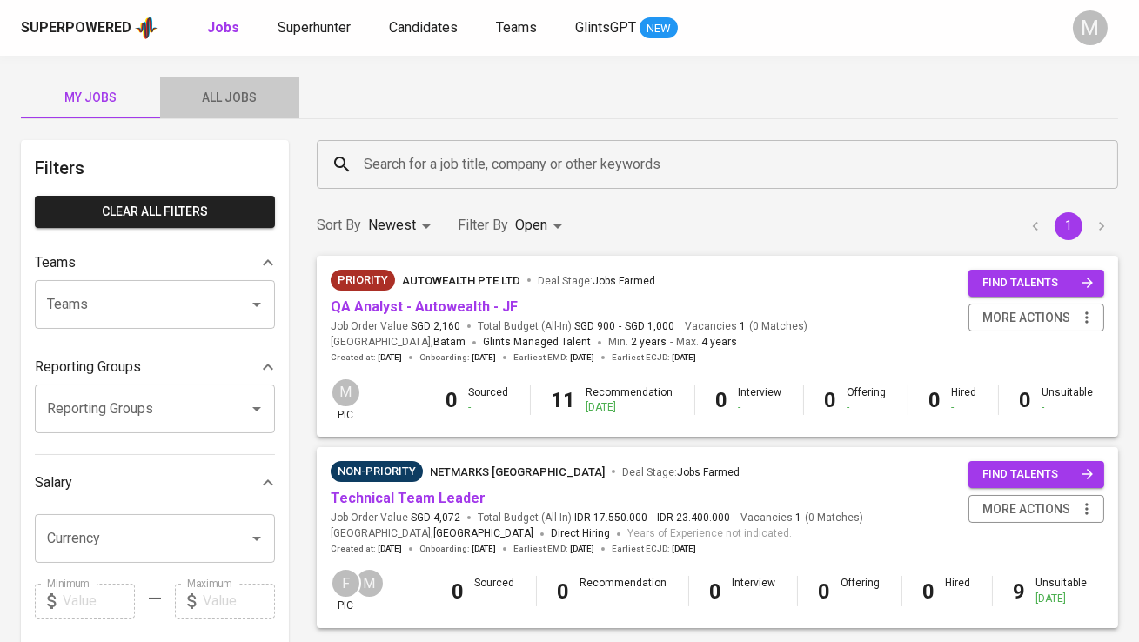
click at [243, 97] on span "All Jobs" at bounding box center [229, 98] width 118 height 22
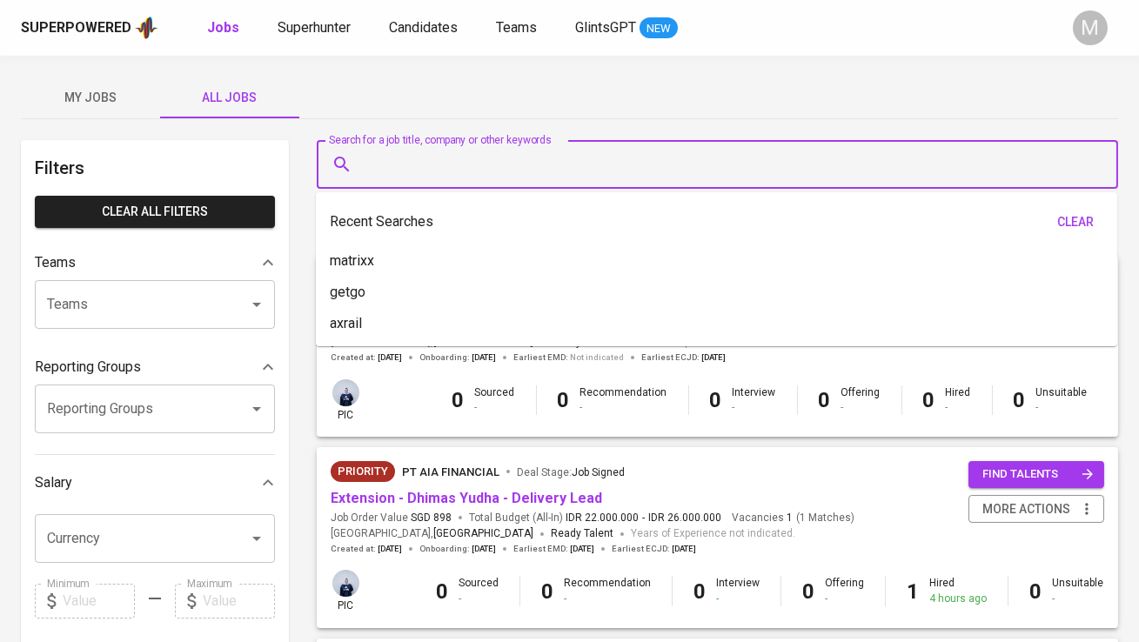
click at [478, 169] on input "Search for a job title, company or other keywords" at bounding box center [721, 164] width 725 height 33
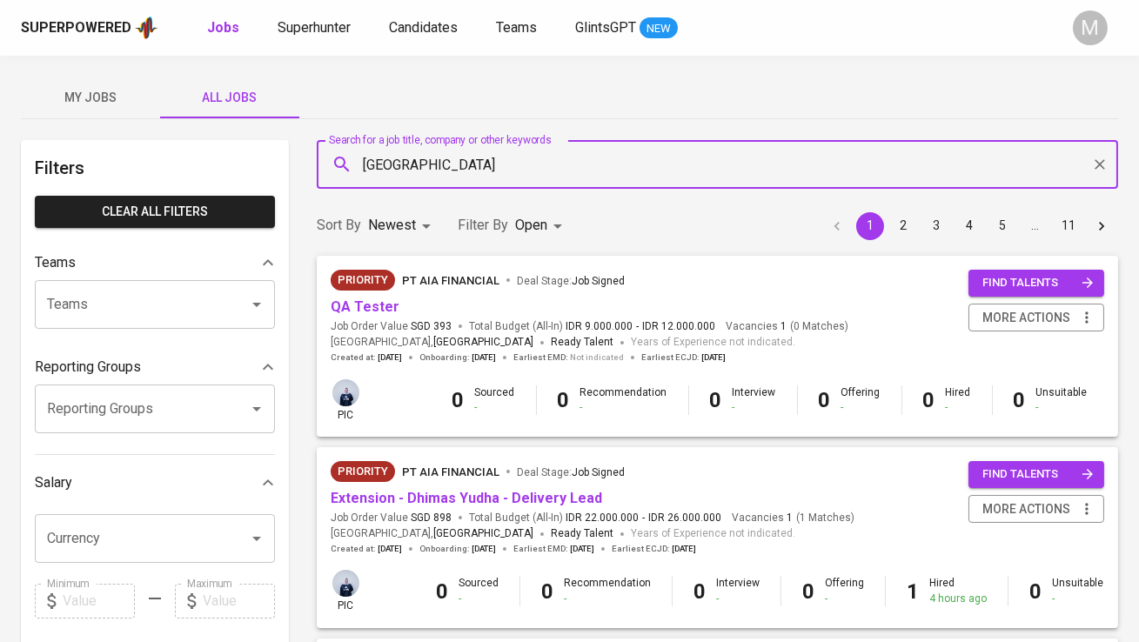
type input "[GEOGRAPHIC_DATA]"
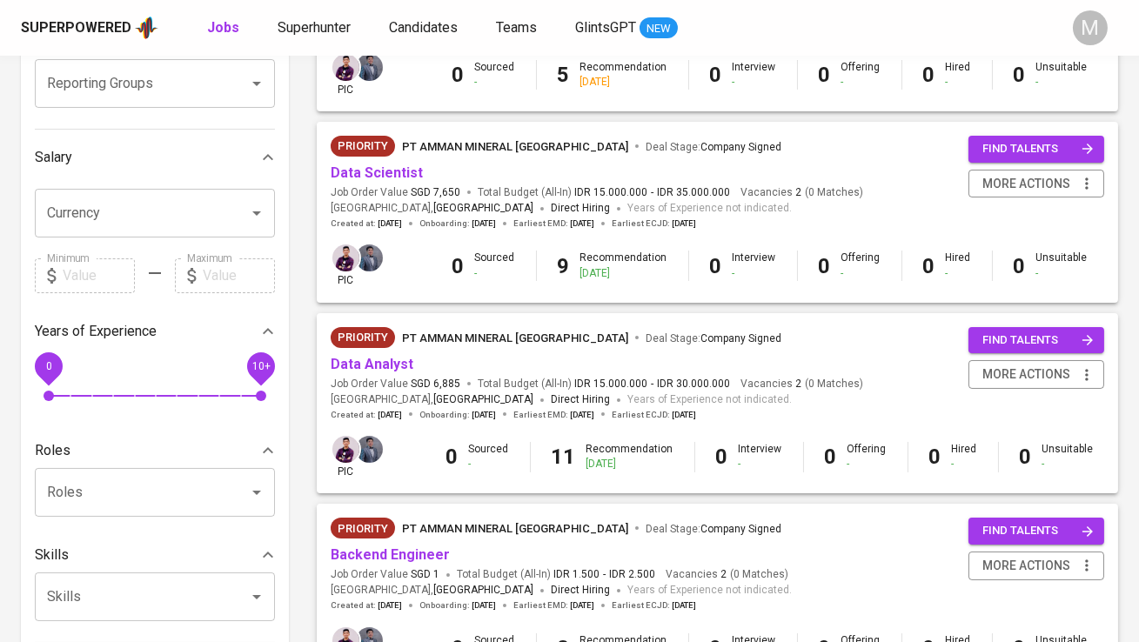
scroll to position [417, 0]
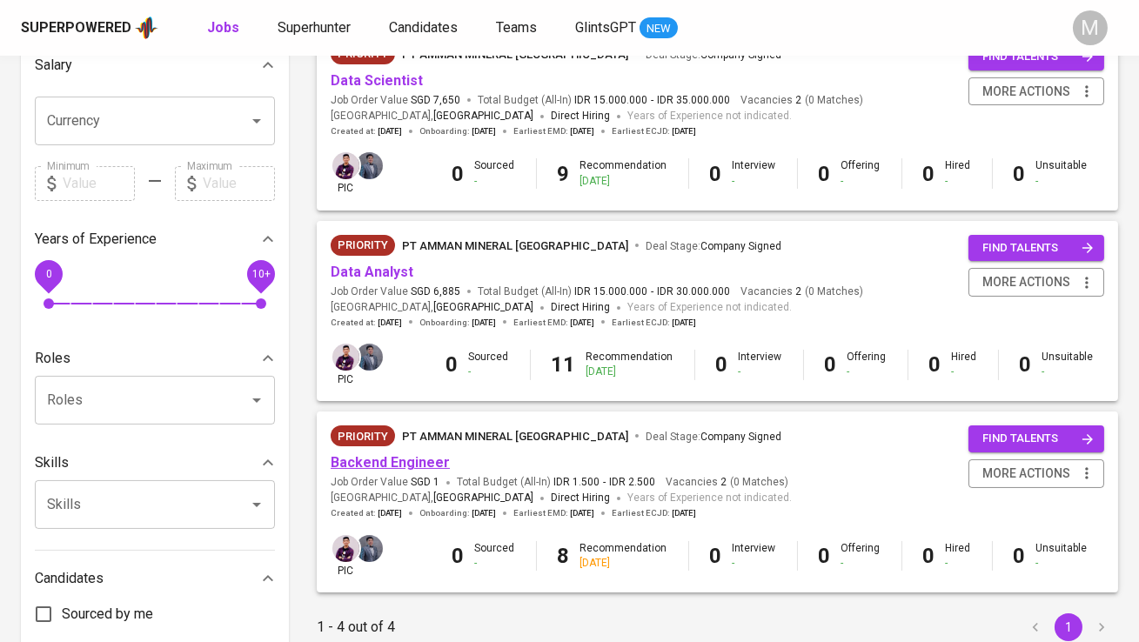
click at [404, 461] on link "Backend Engineer" at bounding box center [390, 462] width 119 height 17
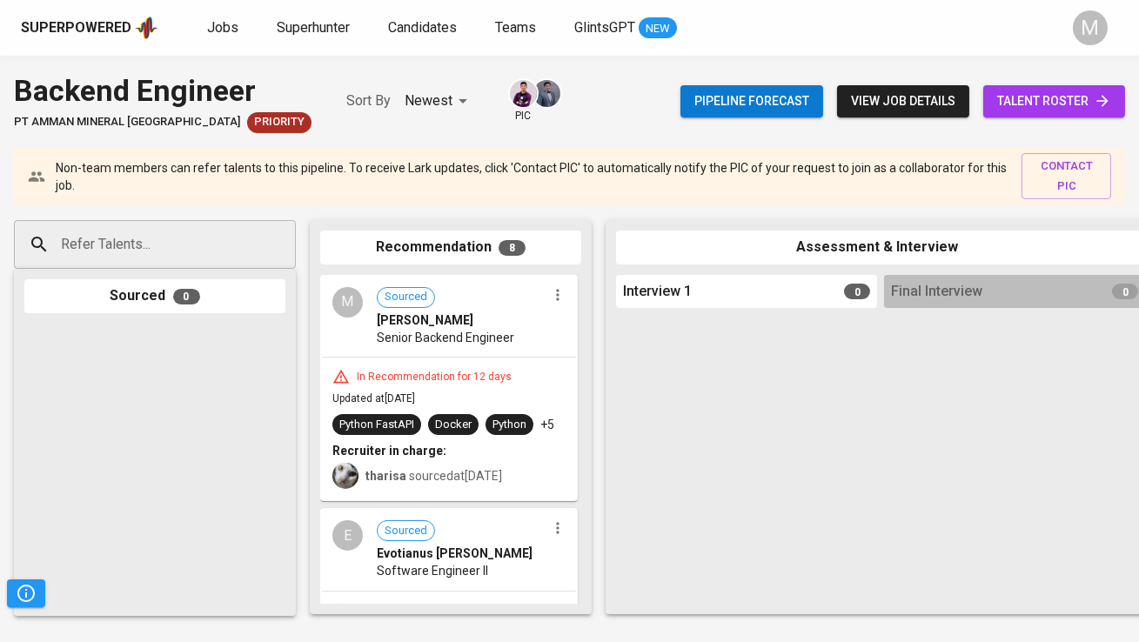
click at [1042, 90] on span "talent roster" at bounding box center [1054, 101] width 114 height 22
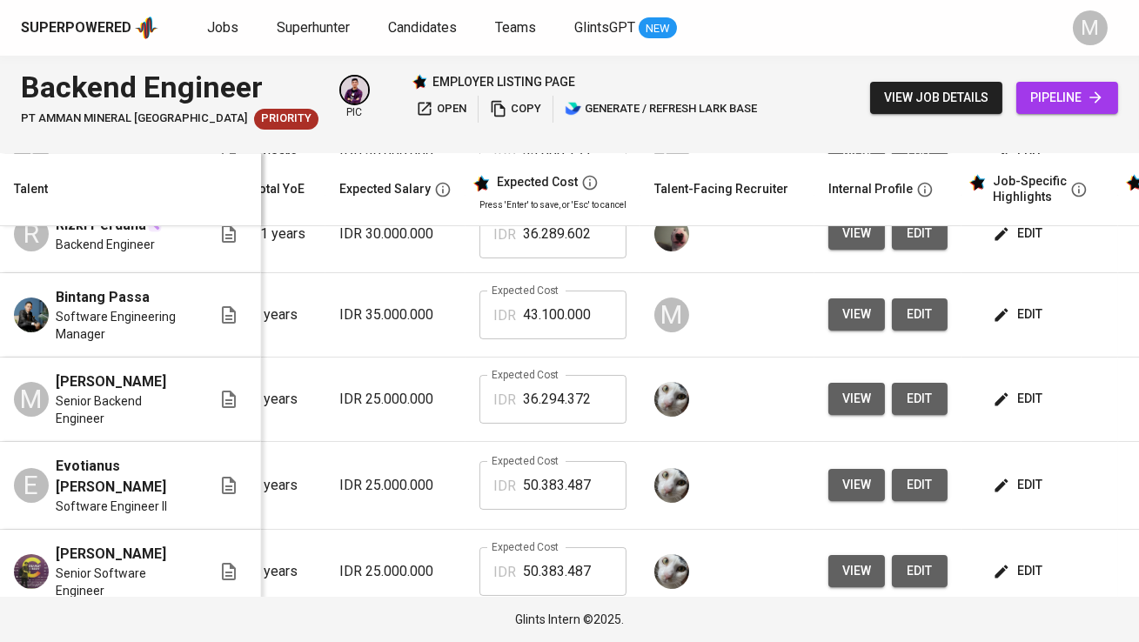
scroll to position [0, 337]
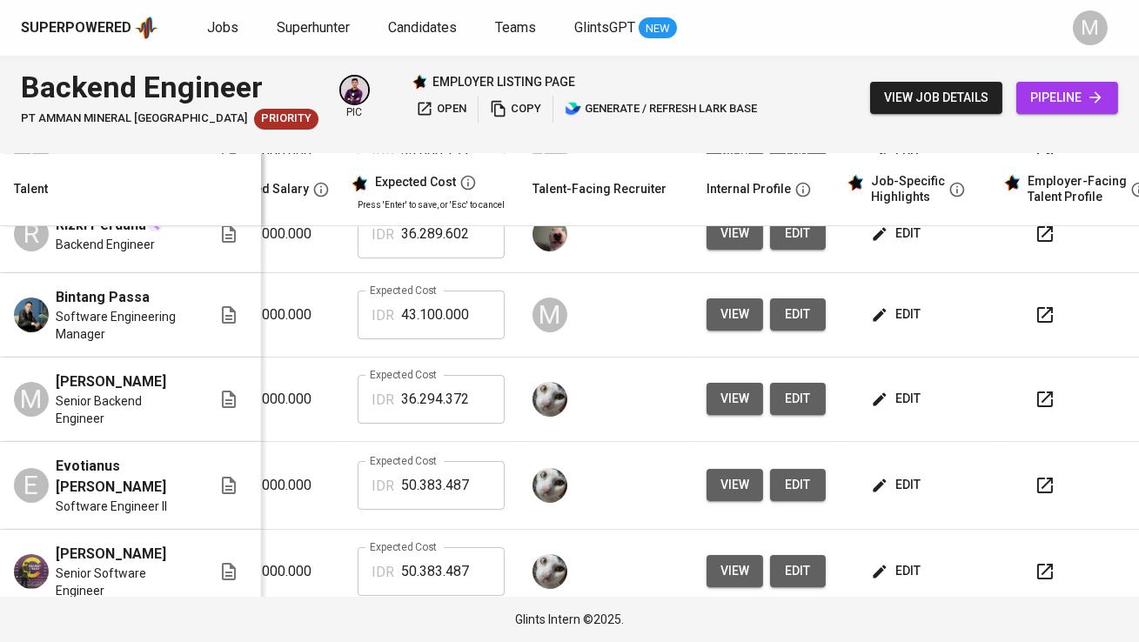
click at [907, 324] on span "edit" at bounding box center [897, 315] width 46 height 22
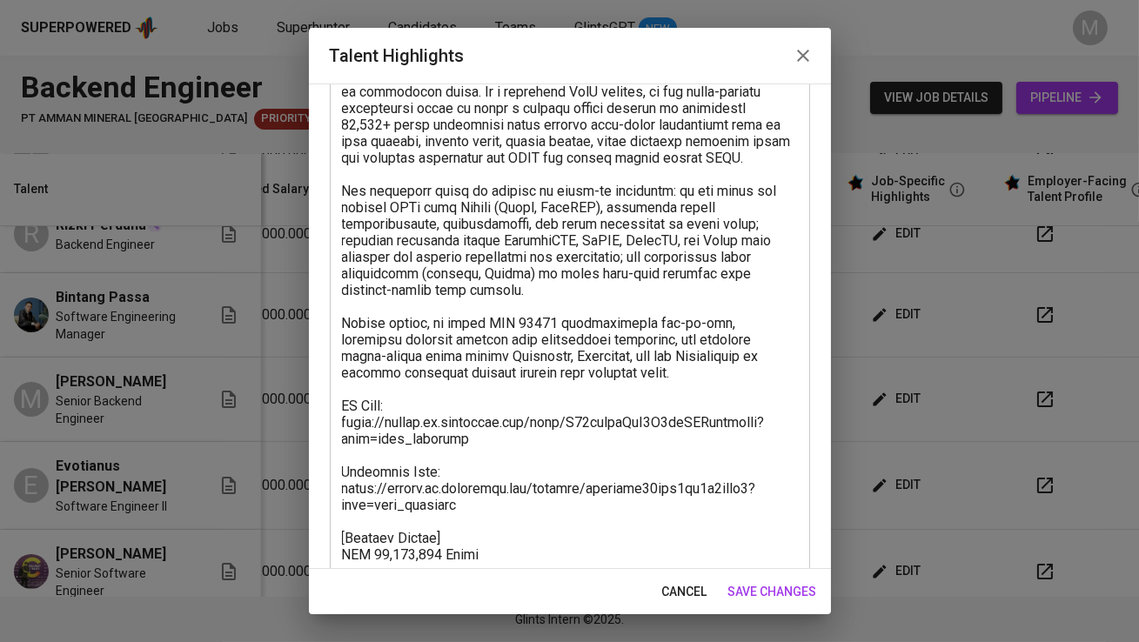
scroll to position [210, 0]
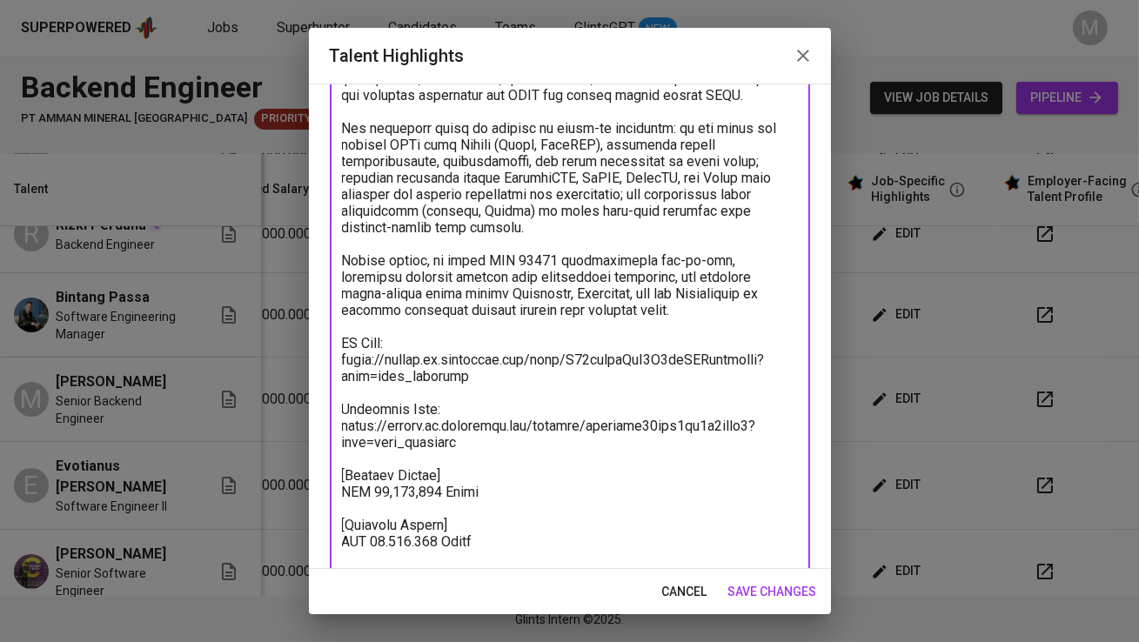
drag, startPoint x: 477, startPoint y: 377, endPoint x: 331, endPoint y: 364, distance: 145.8
click at [331, 364] on div "x Talent Highlights" at bounding box center [570, 276] width 480 height 611
drag, startPoint x: 485, startPoint y: 446, endPoint x: 322, endPoint y: 429, distance: 164.4
click at [322, 429] on div "Enhance the Talent's profile by adding highlights relevant to this job - accomp…" at bounding box center [570, 325] width 522 height 485
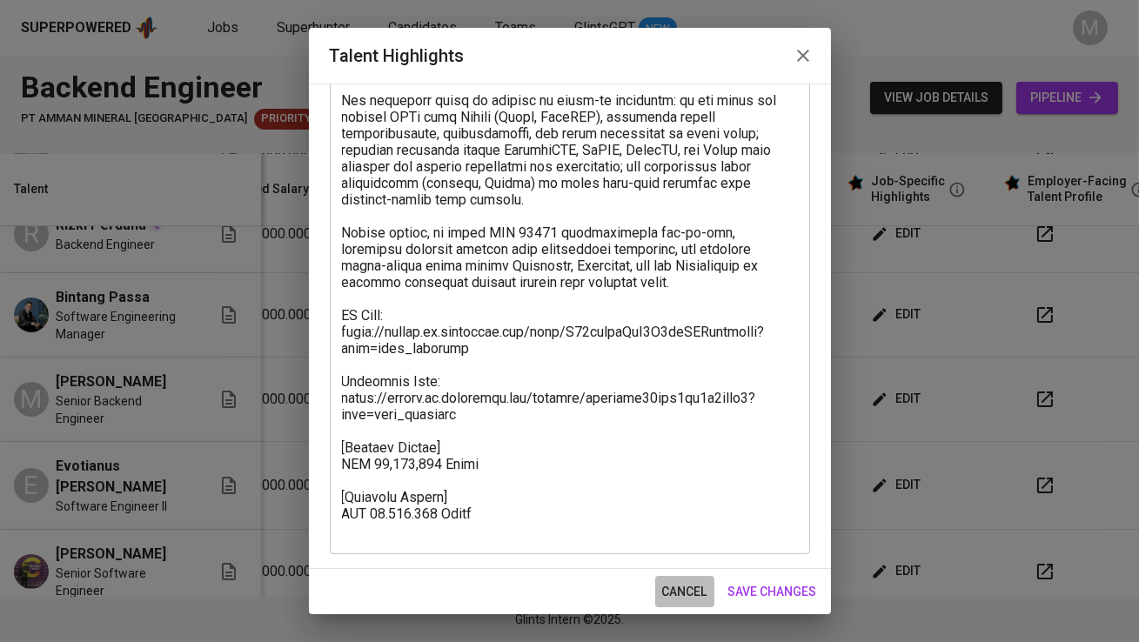
click at [689, 582] on span "cancel" at bounding box center [684, 592] width 45 height 22
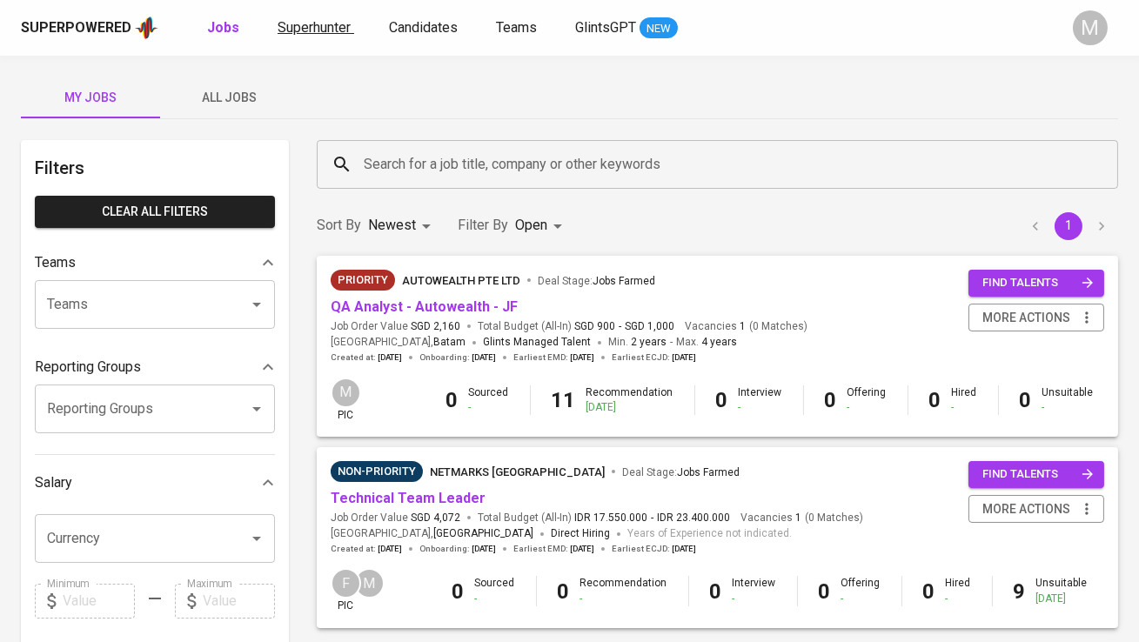
click at [323, 32] on span "Superhunter" at bounding box center [313, 27] width 73 height 17
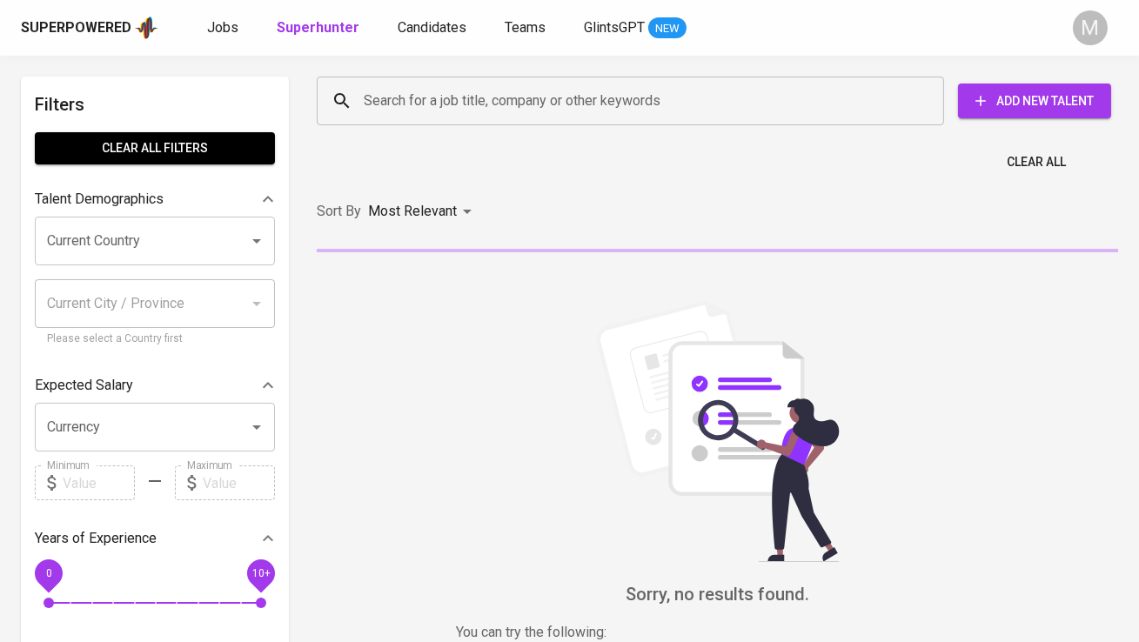
click at [465, 114] on input "Search for a job title, company or other keywords" at bounding box center [634, 100] width 551 height 33
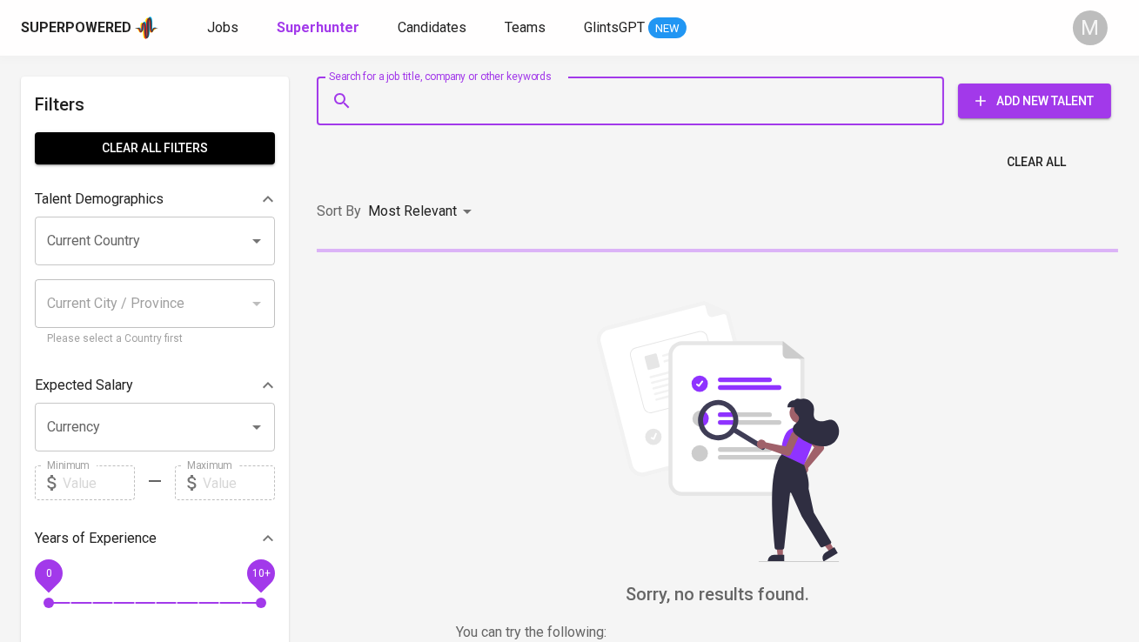
paste input "Muhammad.iqbal06@gmail.com"
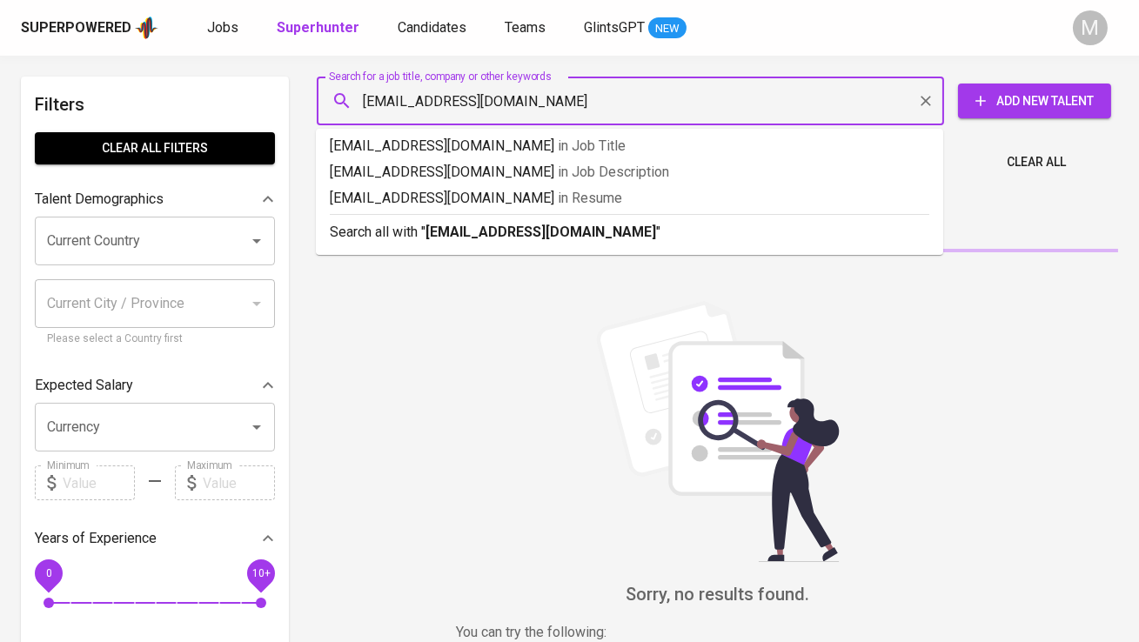
click at [371, 104] on input "Muhammad.iqbal06@gmail.com" at bounding box center [634, 100] width 551 height 33
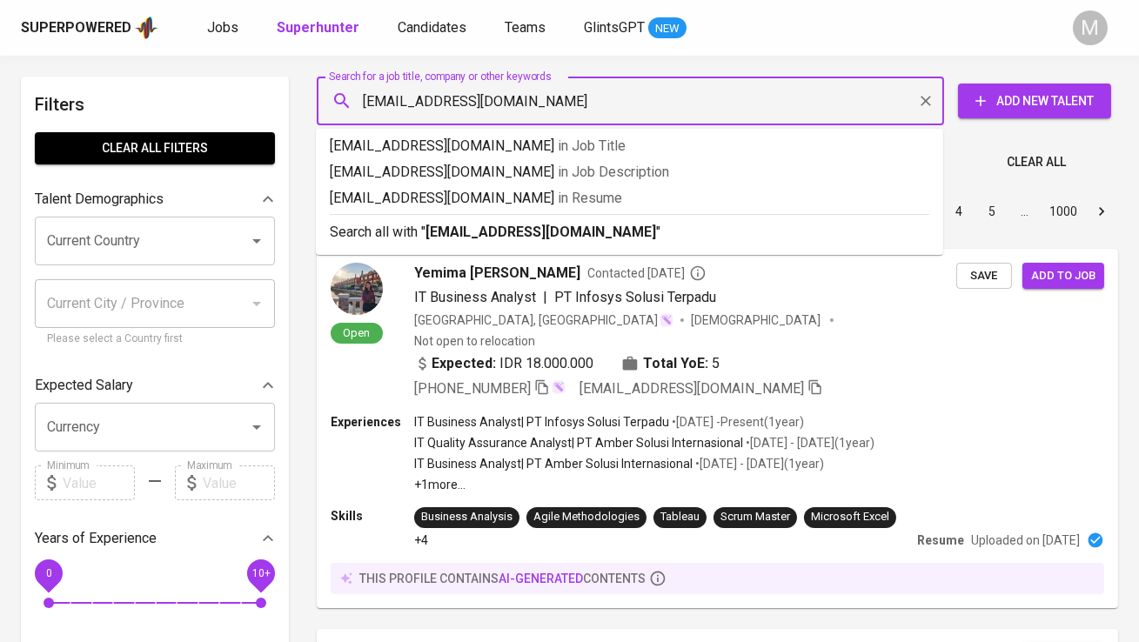
type input "muhammad.iqbal06@gmail.com"
click at [436, 230] on b "muhammad.iqbal06@gmail.com" at bounding box center [540, 232] width 230 height 17
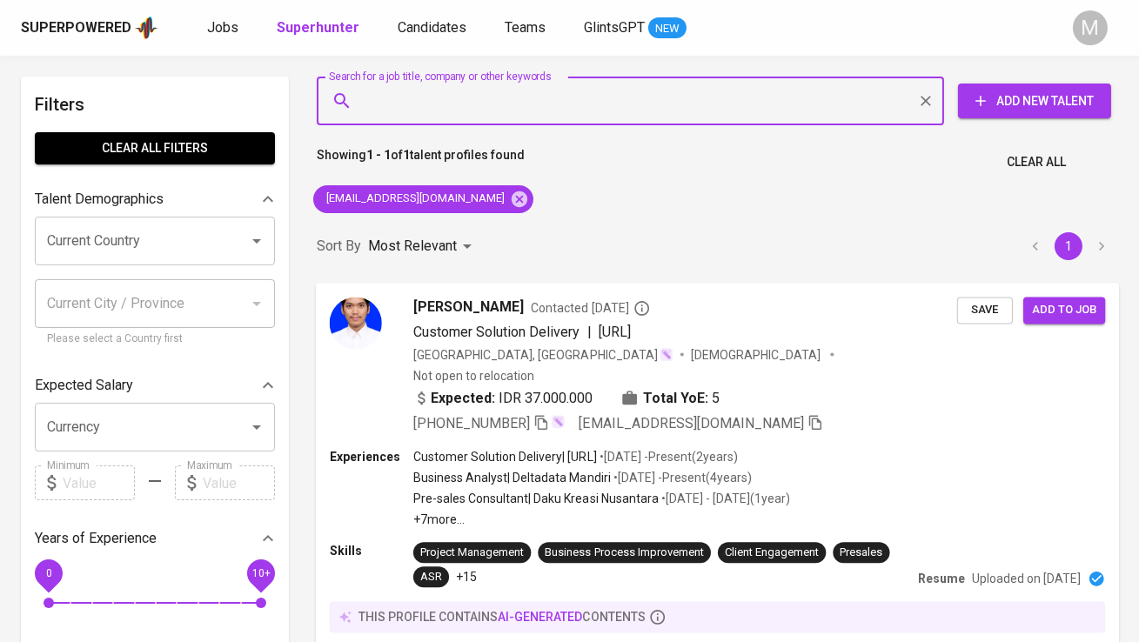
click at [338, 332] on img at bounding box center [356, 323] width 52 height 52
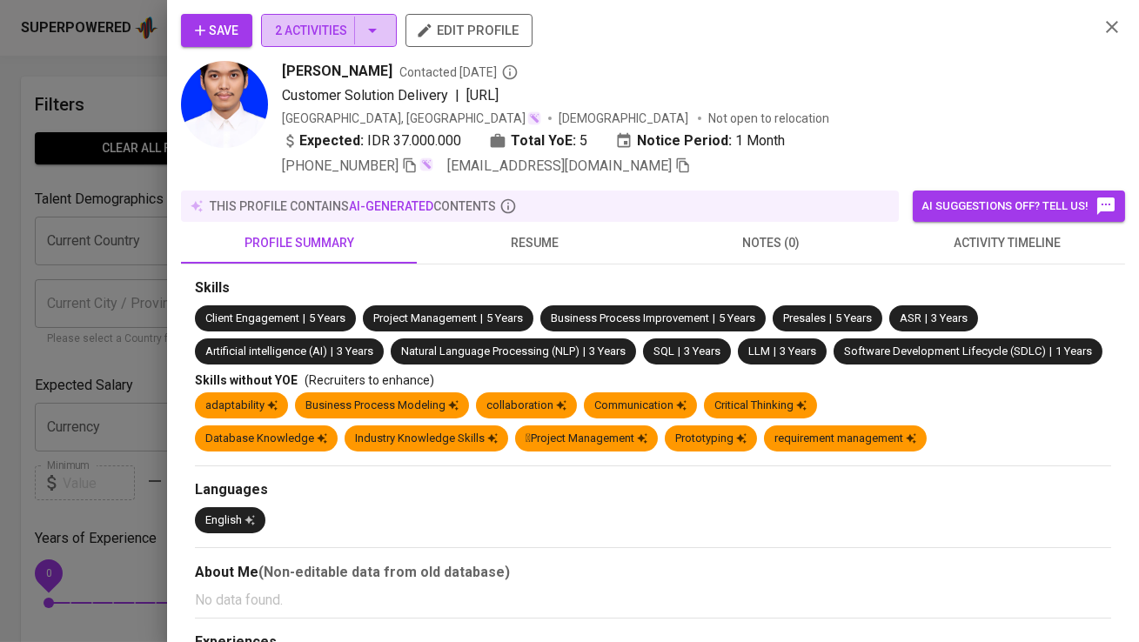
click at [317, 34] on span "2 Activities" at bounding box center [329, 31] width 108 height 22
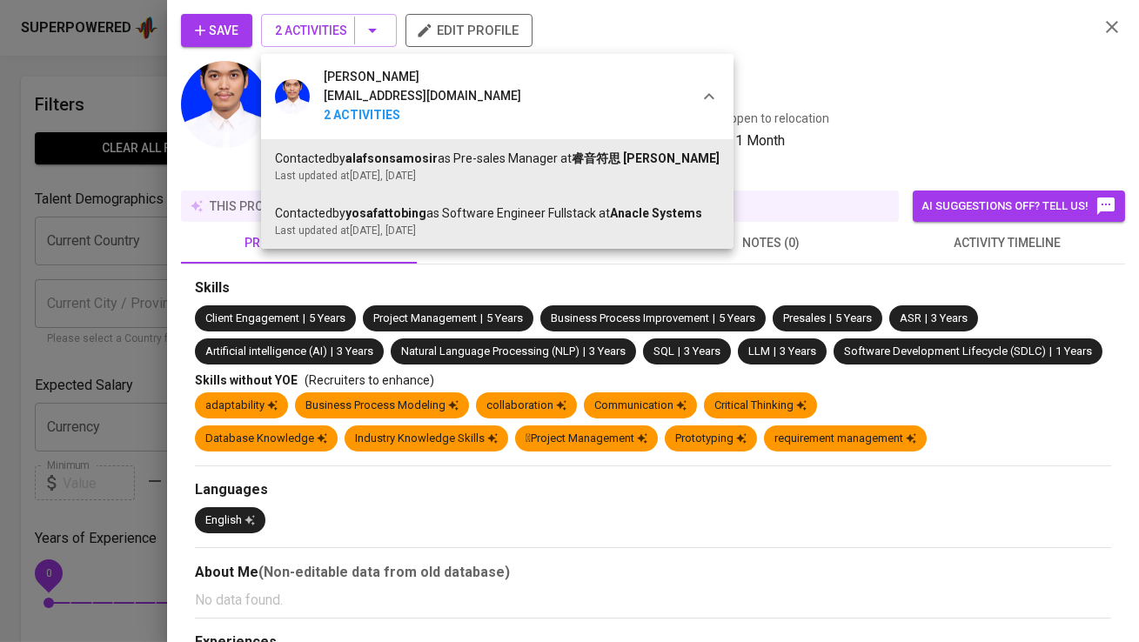
click at [317, 33] on div at bounding box center [569, 321] width 1139 height 642
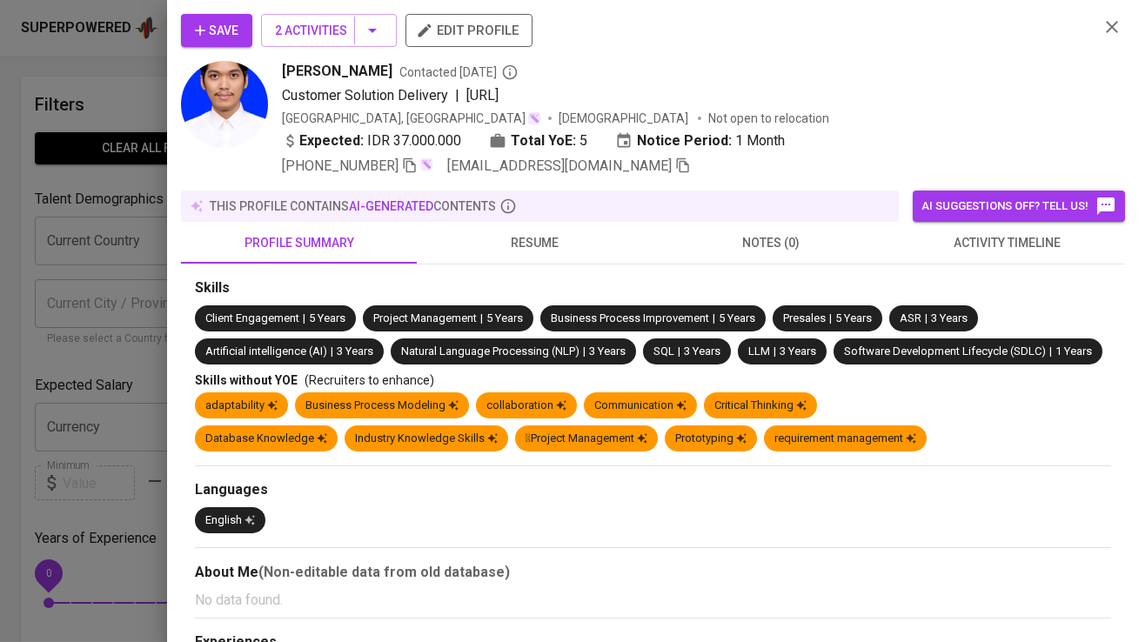
click at [218, 28] on span "Save" at bounding box center [216, 31] width 43 height 22
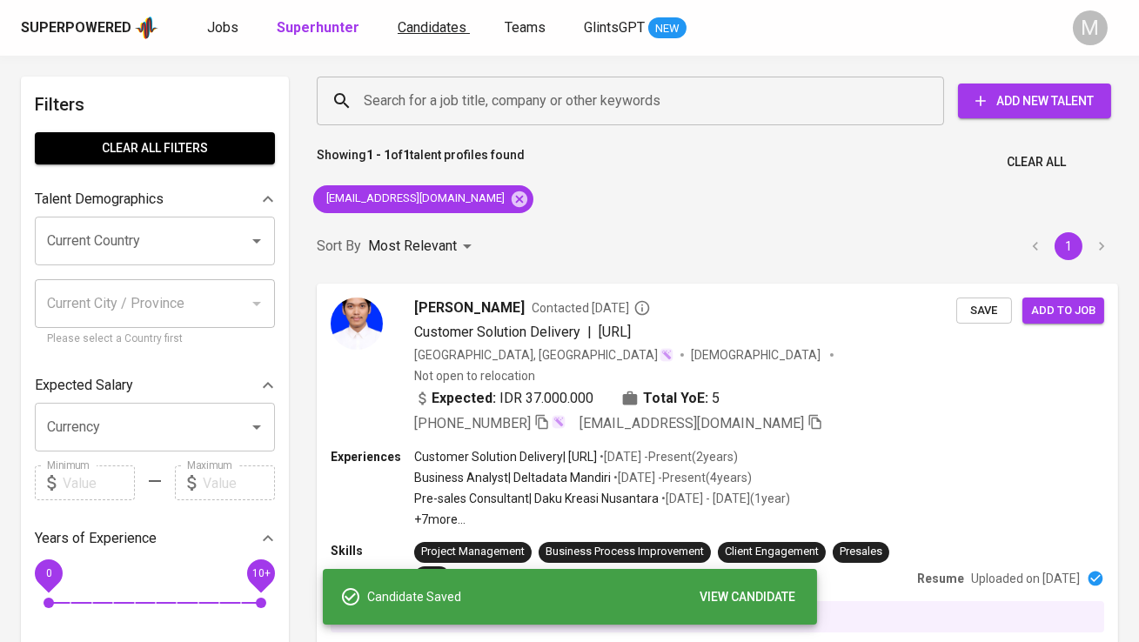
click at [399, 29] on span "Candidates" at bounding box center [431, 27] width 69 height 17
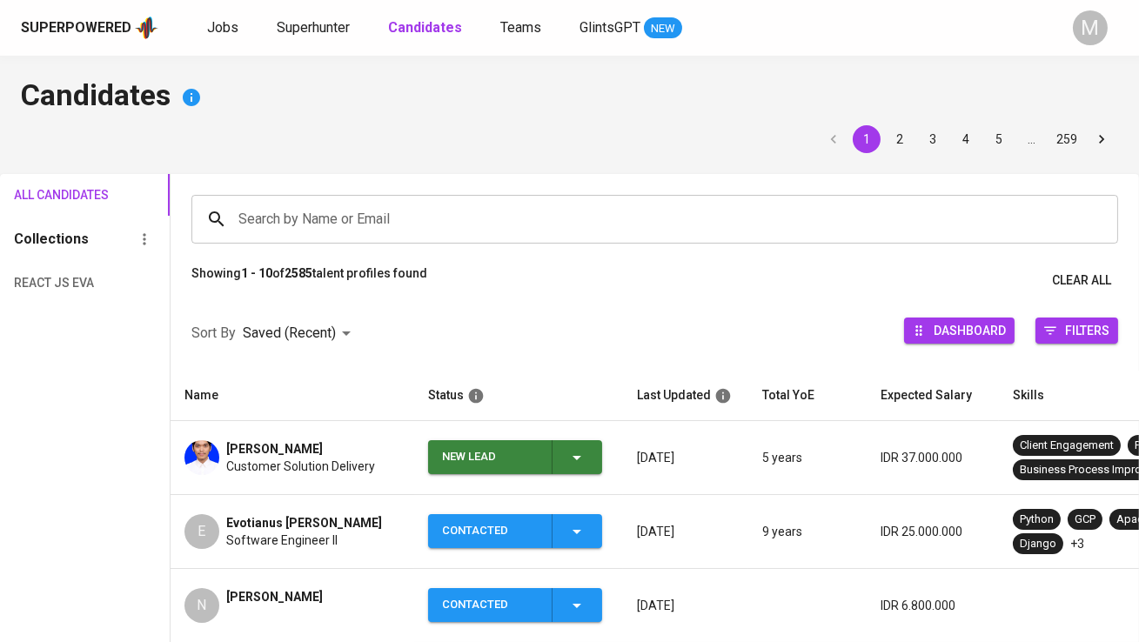
click at [488, 451] on div "New Lead" at bounding box center [490, 457] width 96 height 34
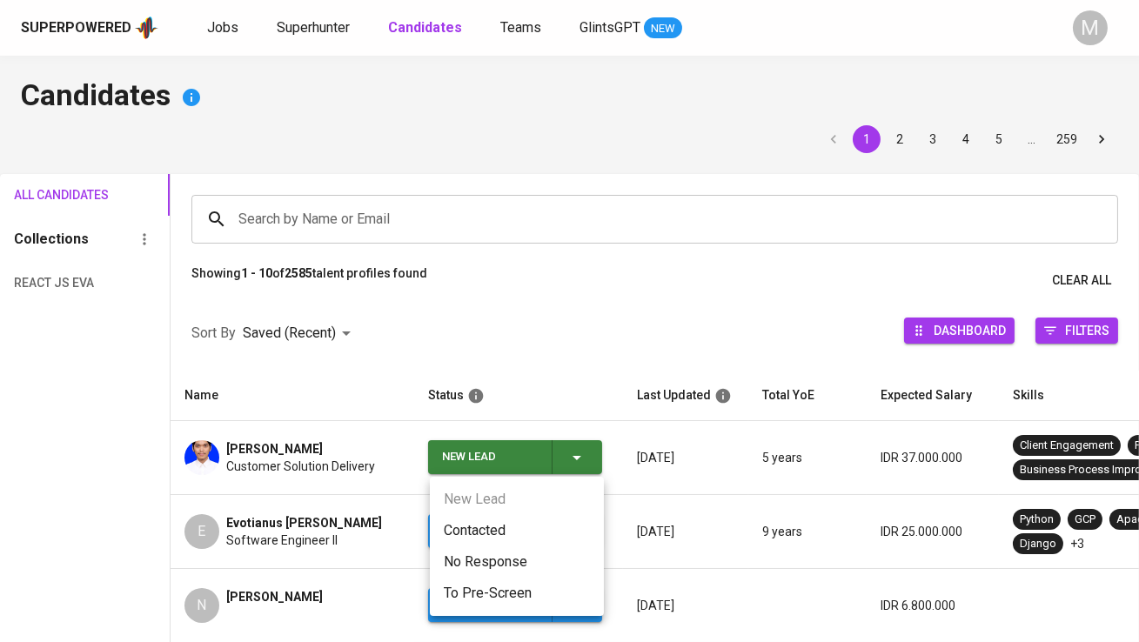
click at [489, 521] on li "Contacted" at bounding box center [517, 530] width 174 height 31
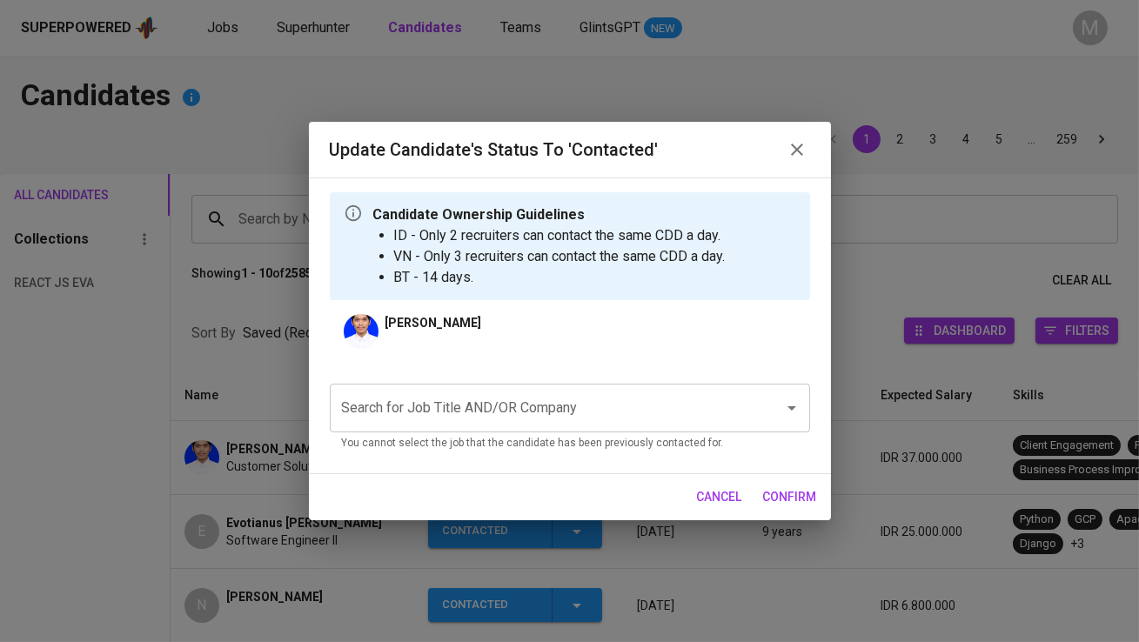
click at [473, 410] on input "Search for Job Title AND/OR Company" at bounding box center [545, 407] width 416 height 33
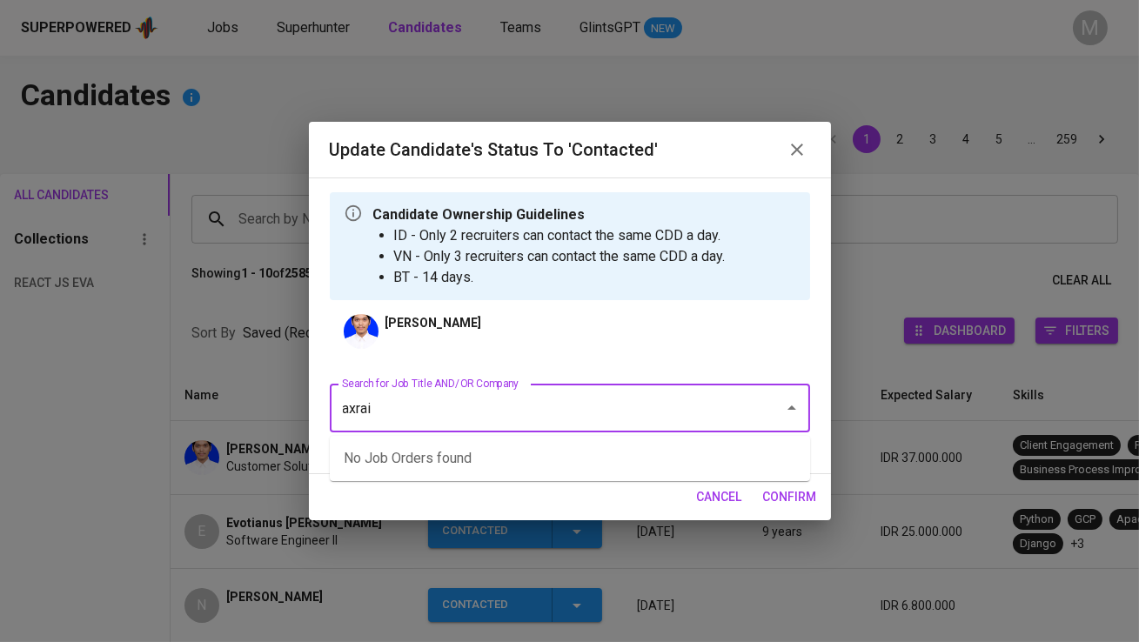
type input "axrail"
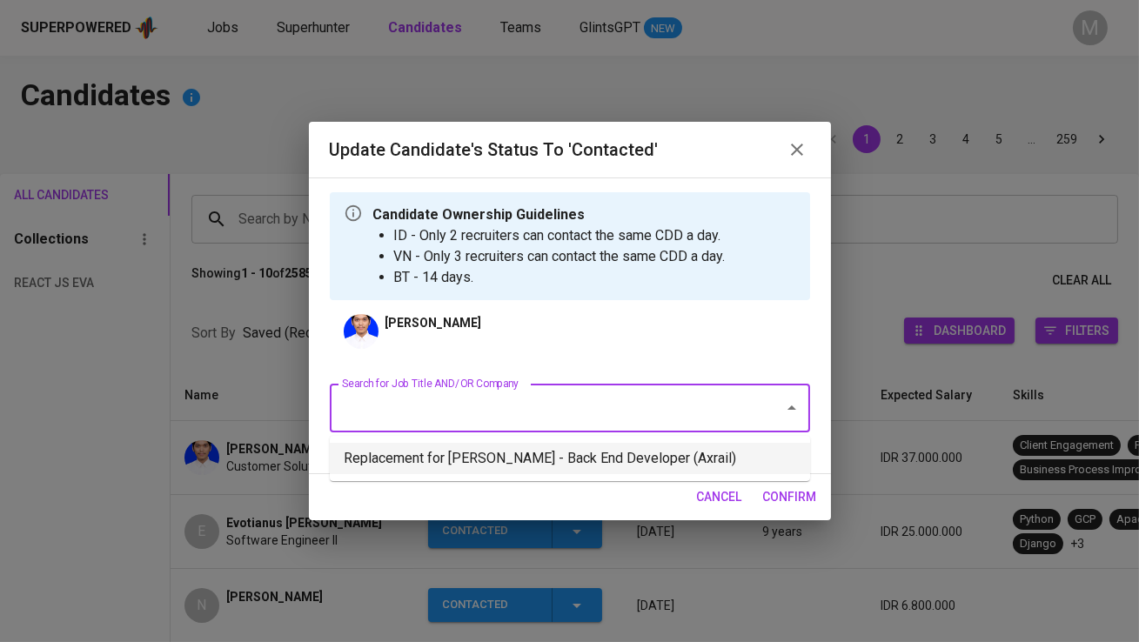
click at [583, 460] on li "Replacement for Syakur Rahman - Back End Developer (Axrail)" at bounding box center [570, 458] width 480 height 31
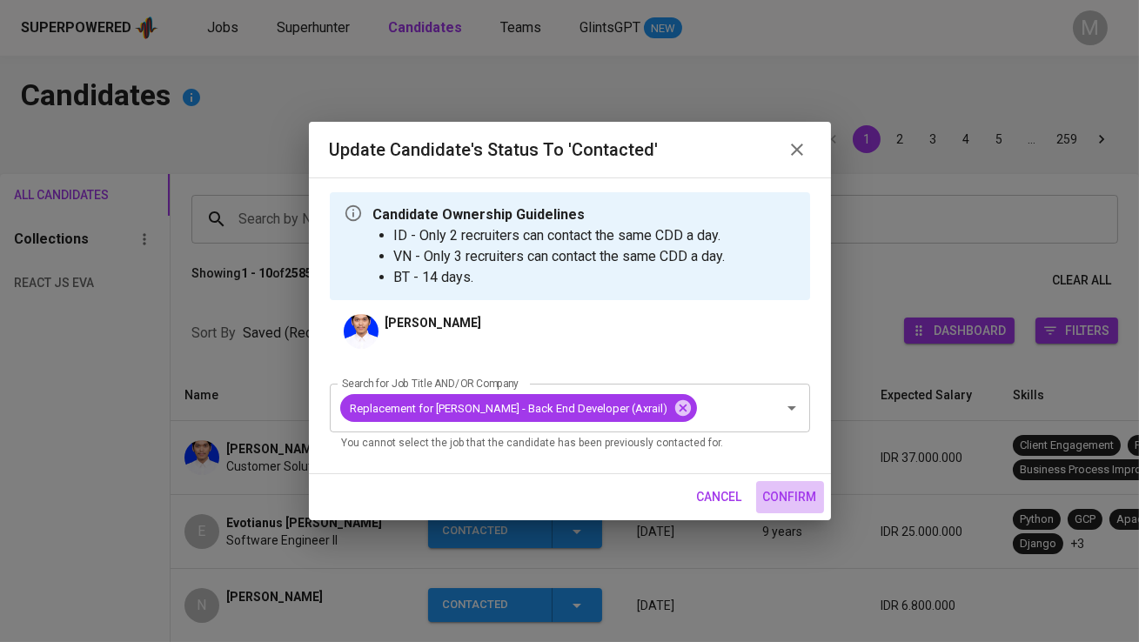
click at [774, 488] on span "confirm" at bounding box center [790, 497] width 54 height 22
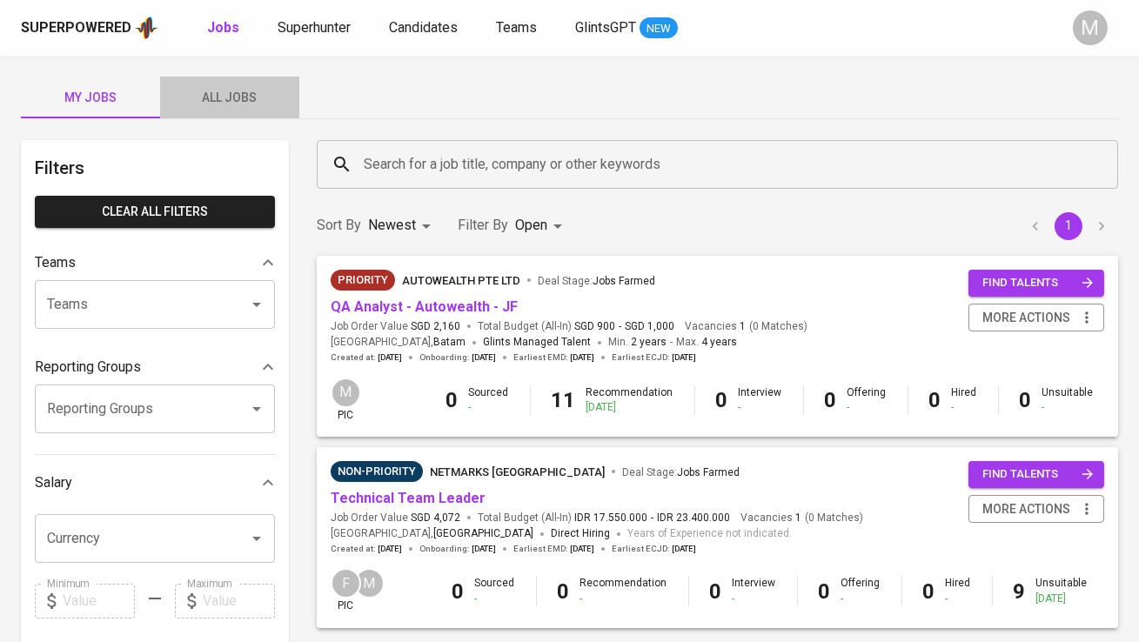
click at [249, 87] on span "All Jobs" at bounding box center [229, 98] width 118 height 22
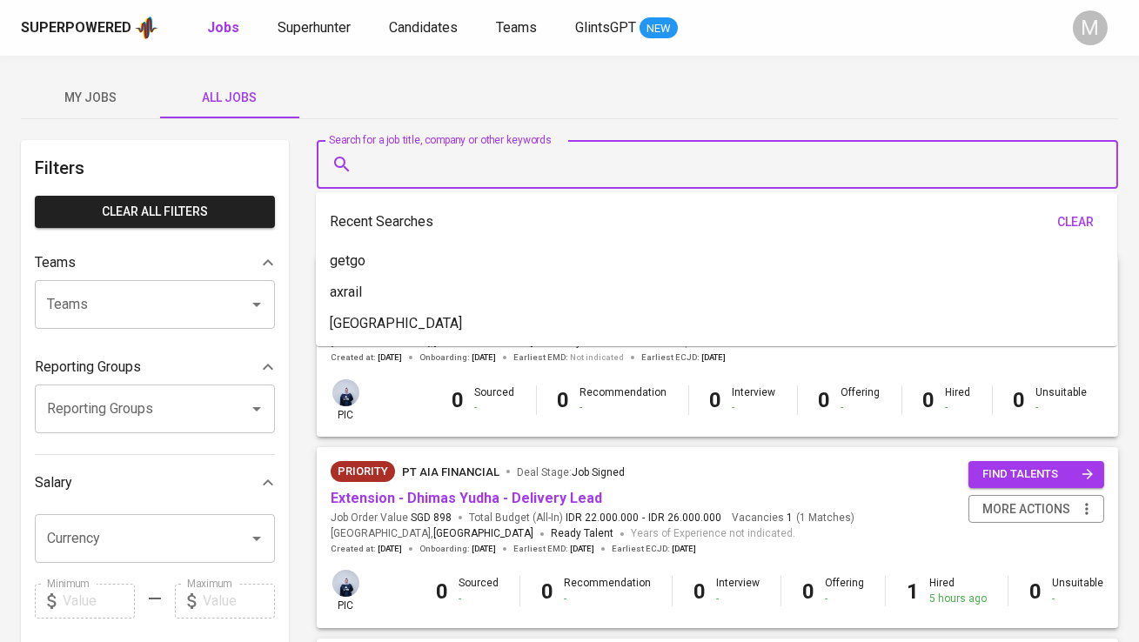
click at [422, 162] on input "Search for a job title, company or other keywords" at bounding box center [721, 164] width 725 height 33
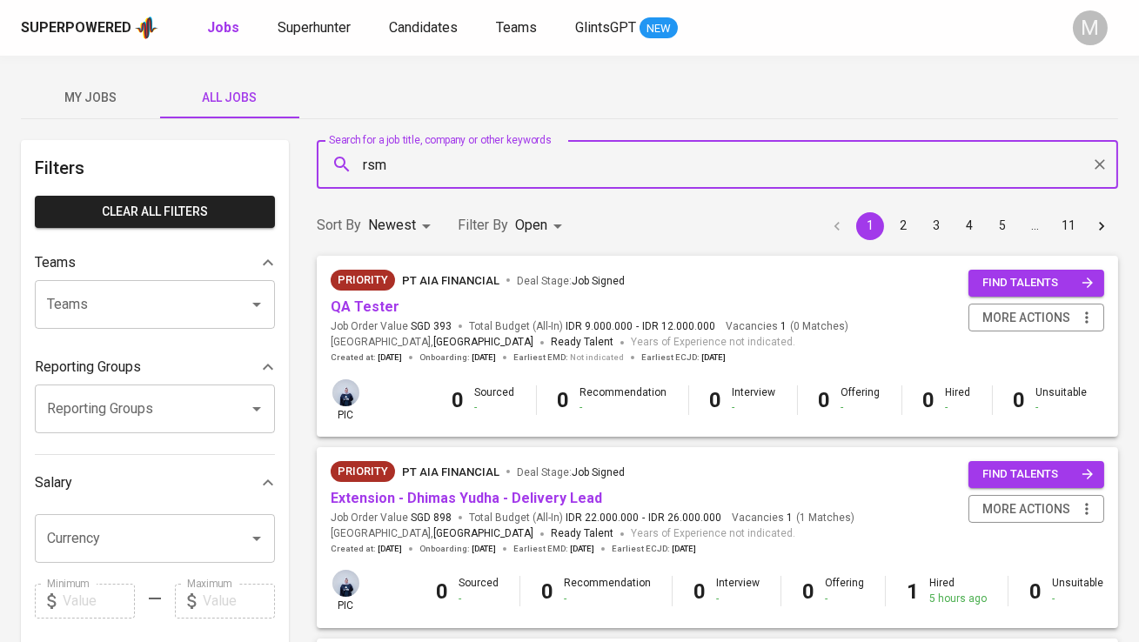
type input "rsm"
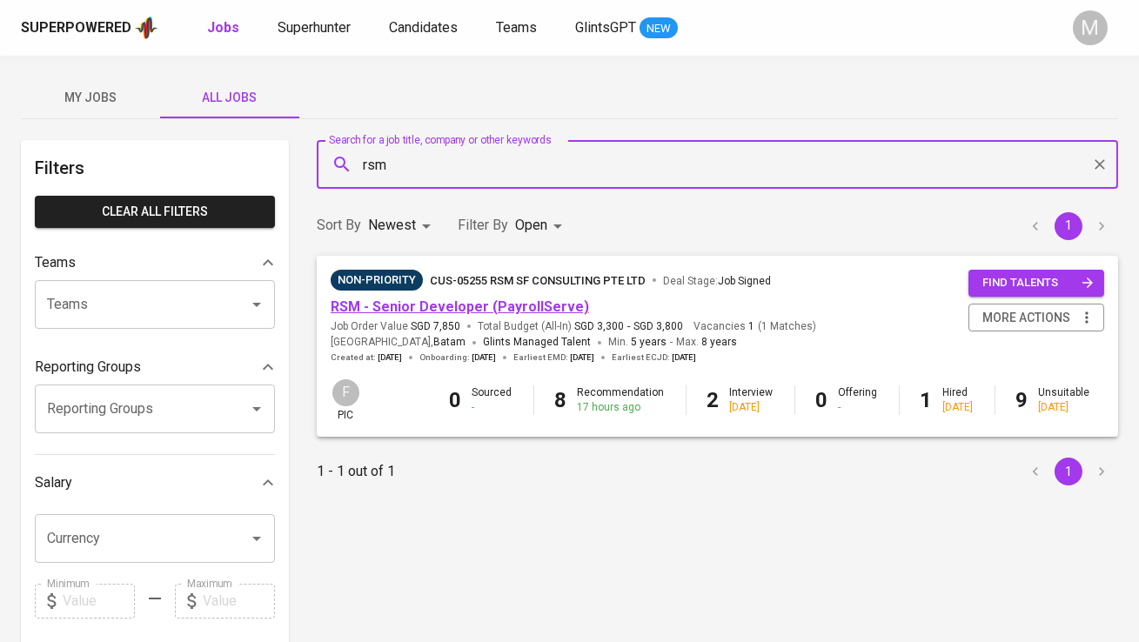
click at [387, 301] on link "RSM - Senior Developer (PayrollServe)" at bounding box center [460, 306] width 258 height 17
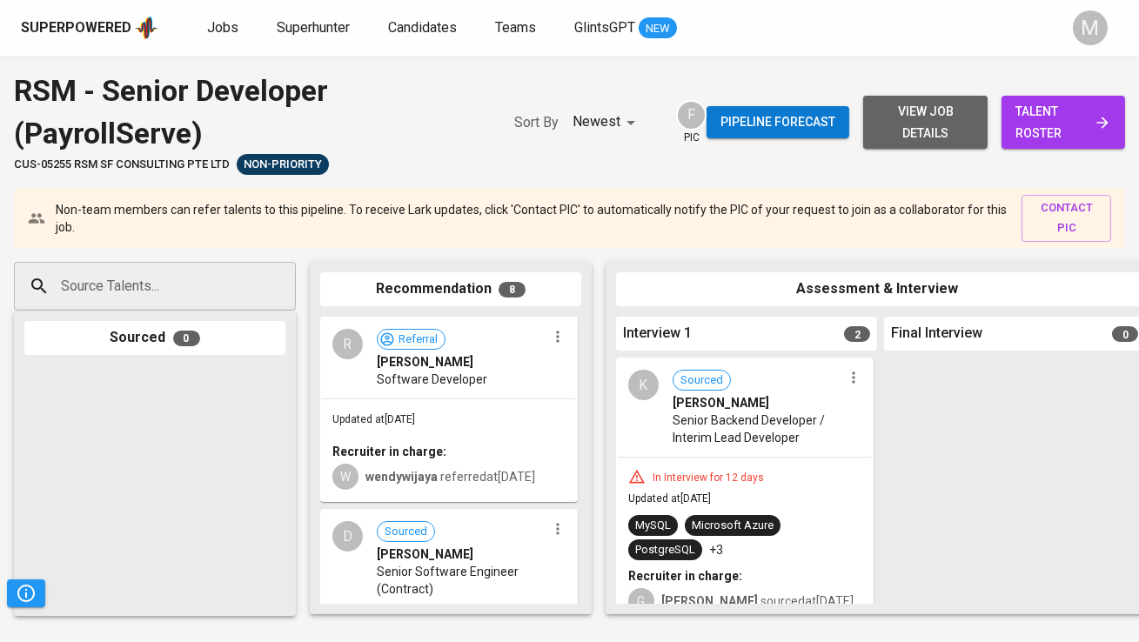
click at [952, 116] on span "view job details" at bounding box center [925, 122] width 96 height 43
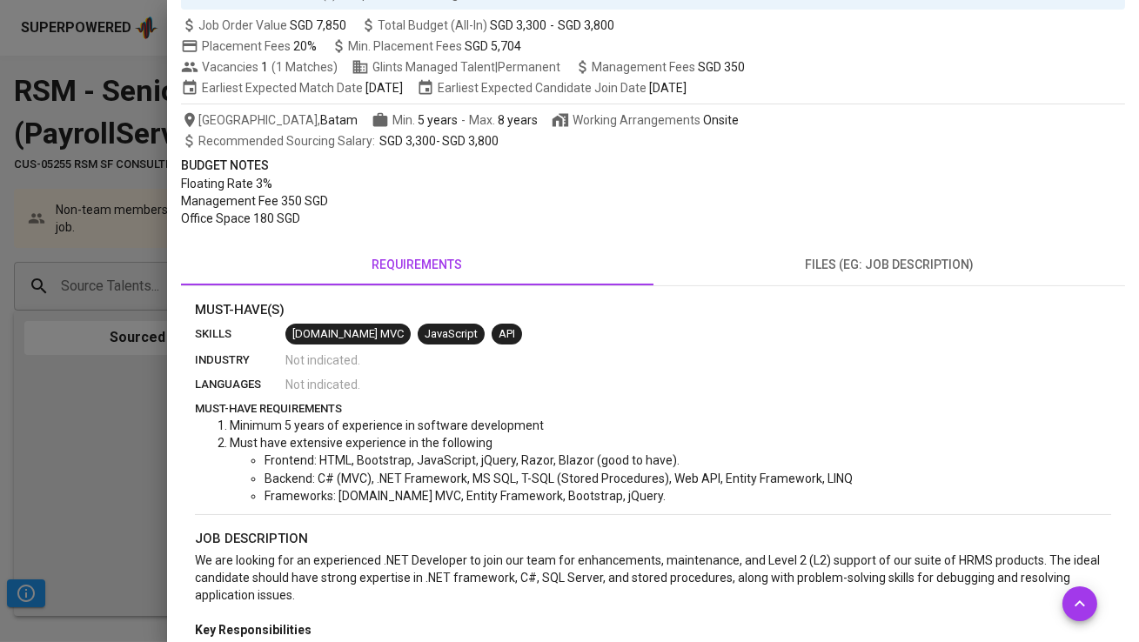
scroll to position [166, 0]
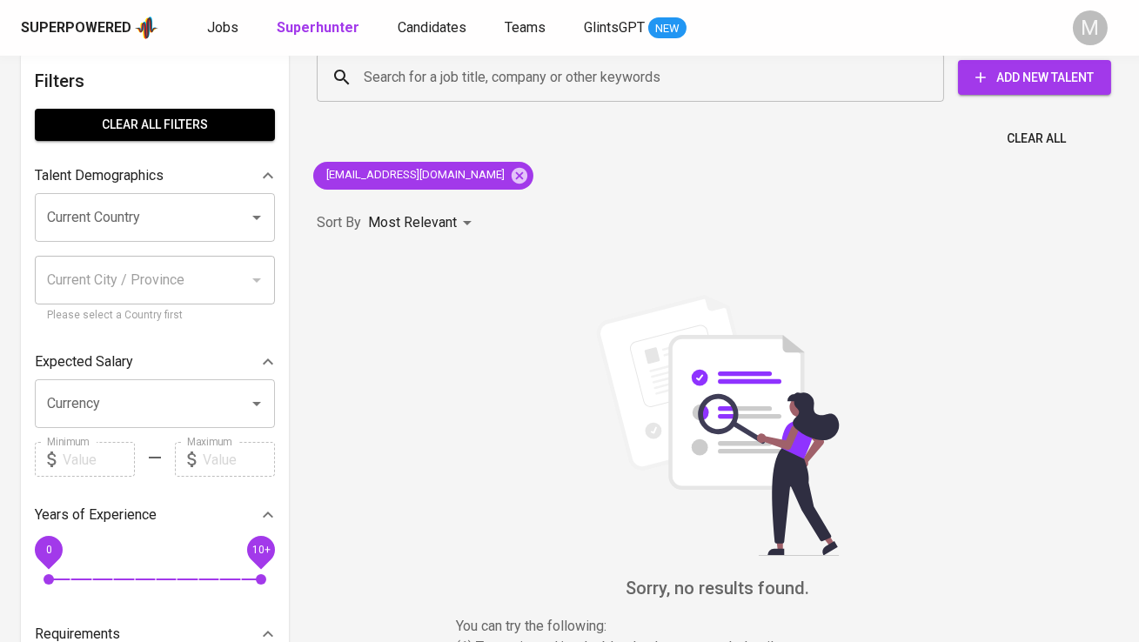
scroll to position [23, 0]
